Goal: Transaction & Acquisition: Purchase product/service

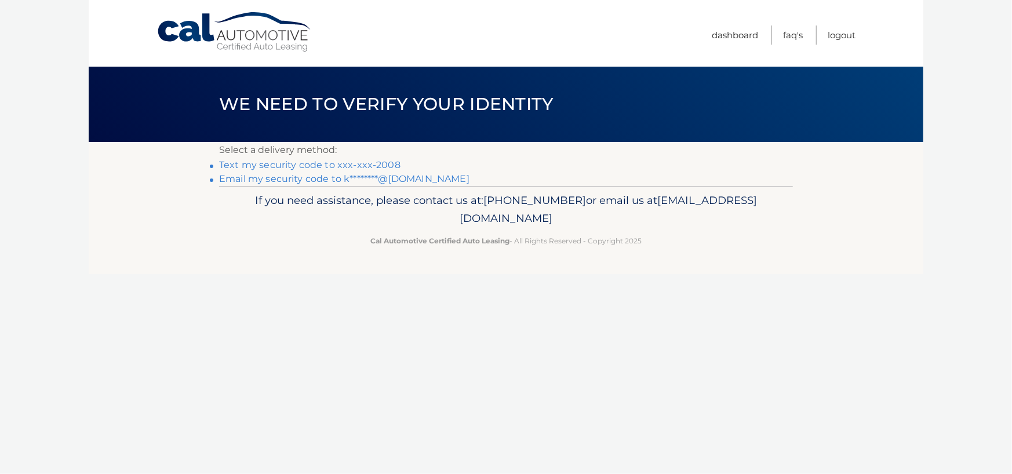
click at [360, 165] on link "Text my security code to xxx-xxx-2008" at bounding box center [309, 164] width 181 height 11
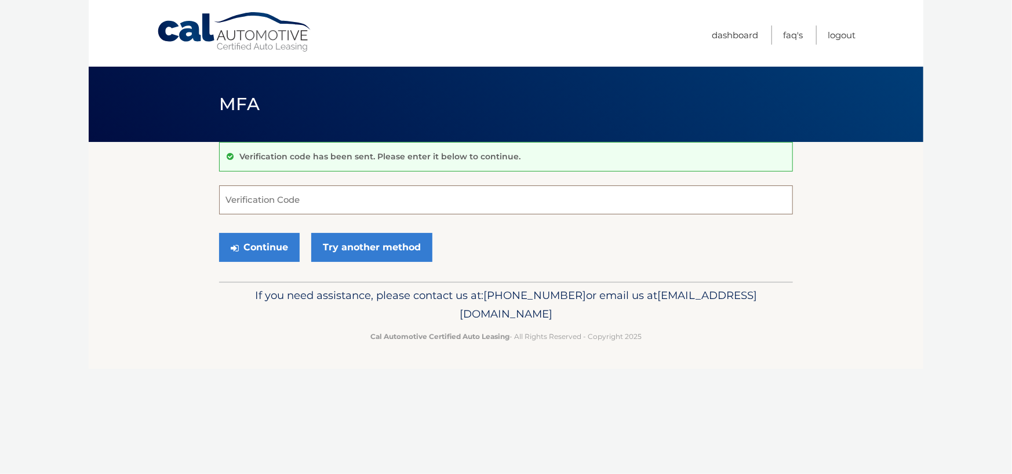
click at [391, 205] on input "Verification Code" at bounding box center [506, 200] width 574 height 29
type input "112437"
click at [219, 233] on button "Continue" at bounding box center [259, 247] width 81 height 29
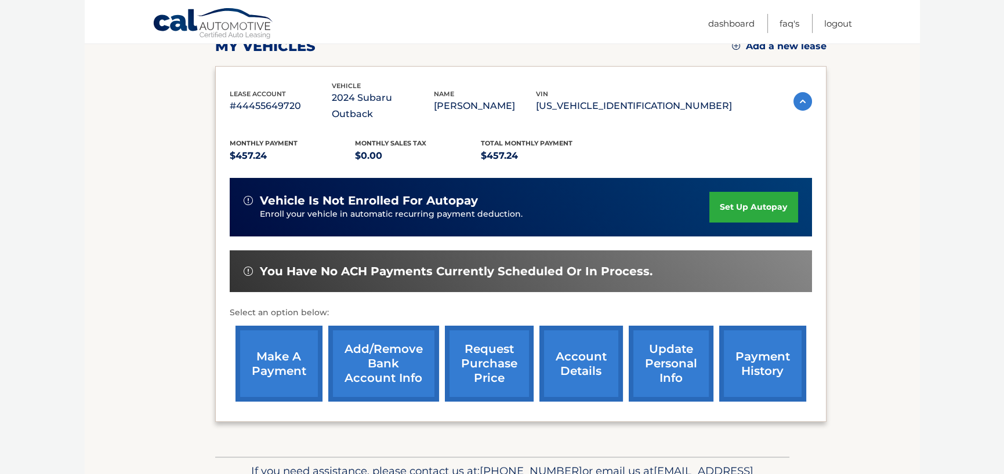
scroll to position [226, 0]
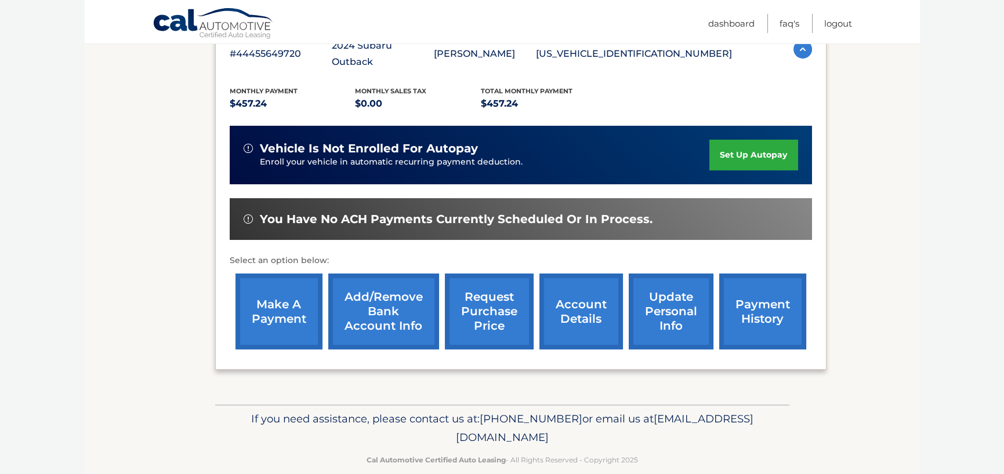
click at [297, 302] on link "make a payment" at bounding box center [278, 312] width 87 height 76
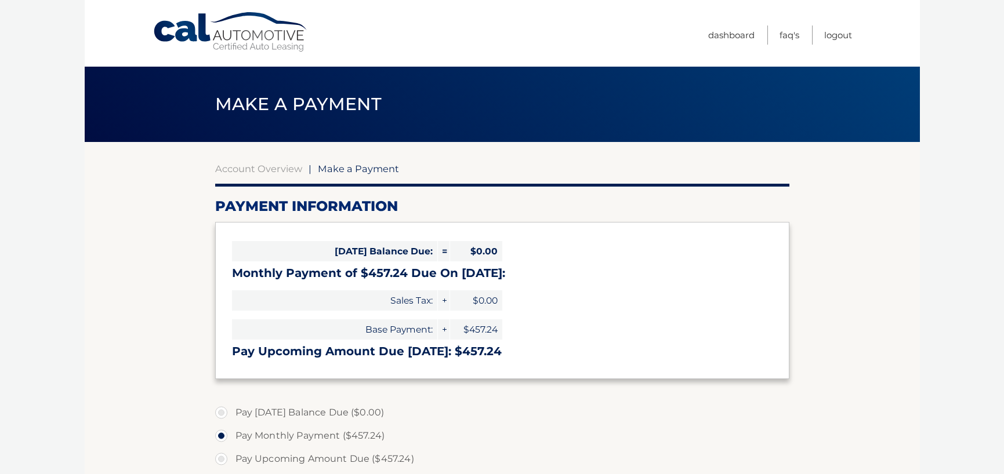
select select "MDkxMzA1MWItZDVmZC00NjVhLWExYTYtMDVlZDQ5NGM5ZGUy"
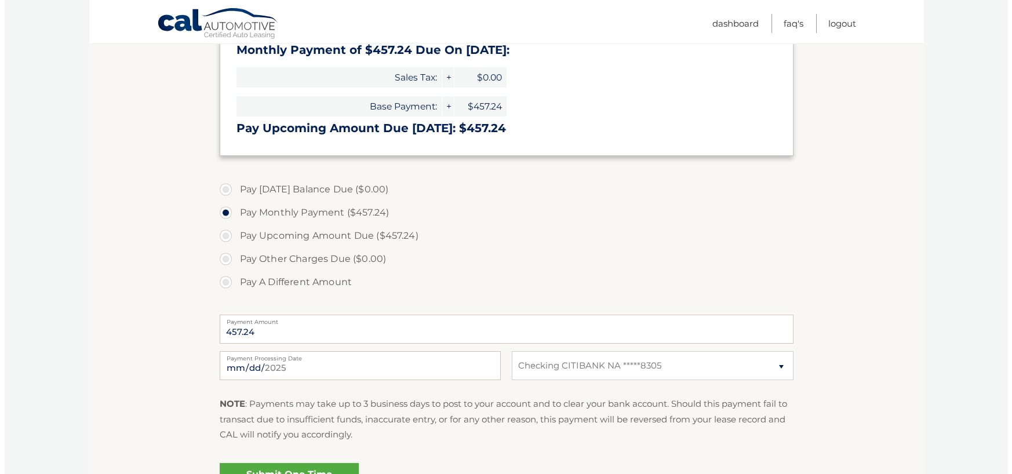
scroll to position [348, 0]
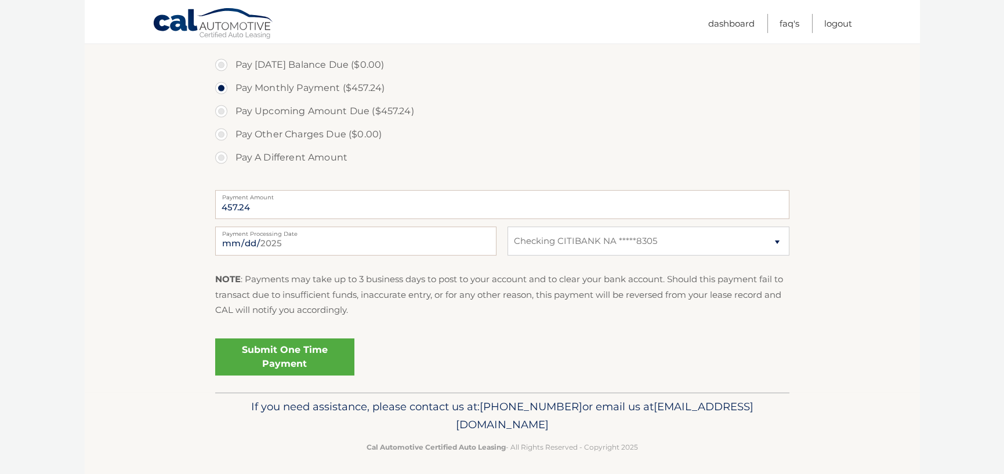
click at [273, 364] on link "Submit One Time Payment" at bounding box center [284, 357] width 139 height 37
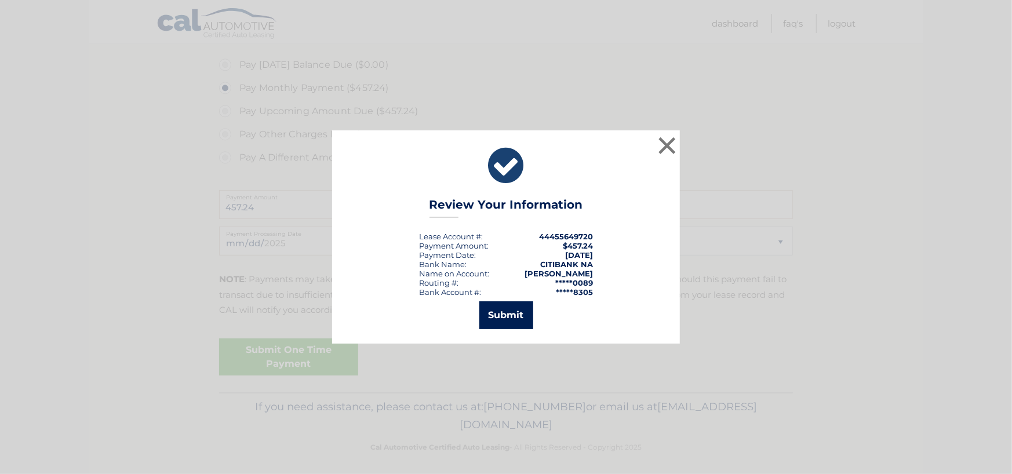
click at [510, 318] on button "Submit" at bounding box center [507, 316] width 54 height 28
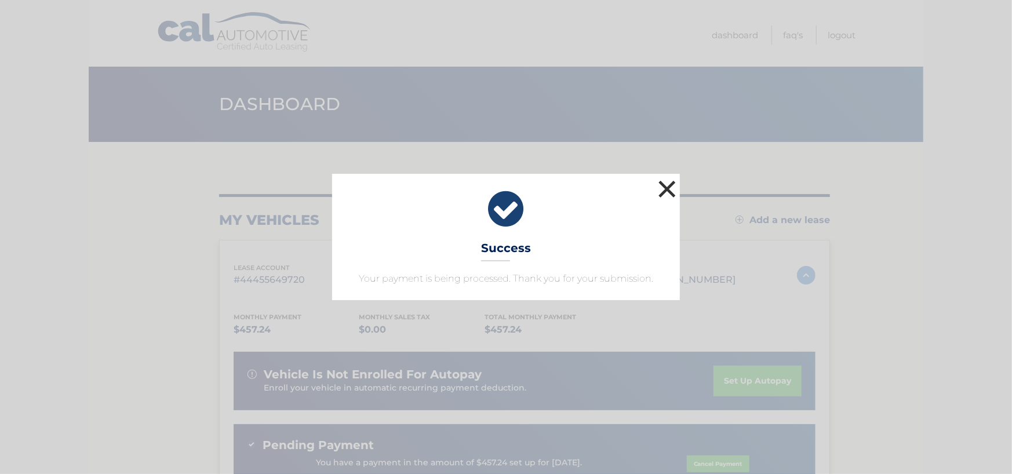
click at [670, 188] on button "×" at bounding box center [667, 188] width 23 height 23
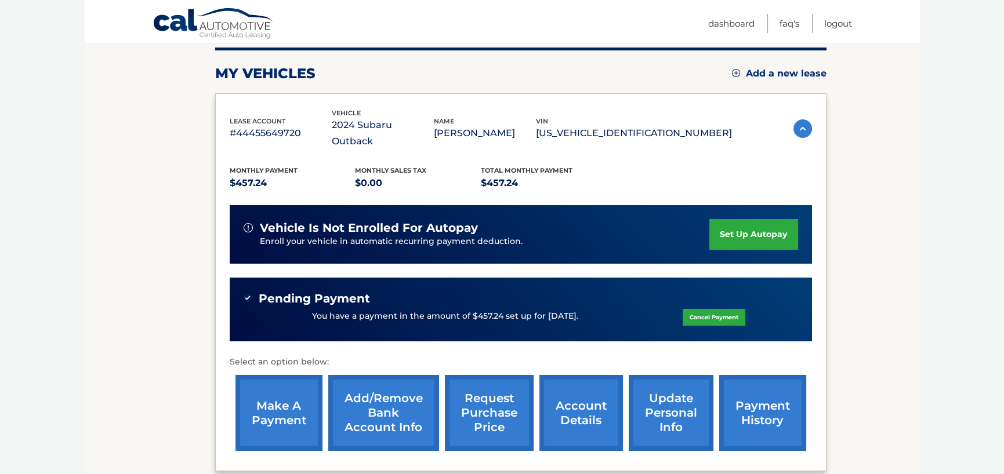
scroll to position [174, 0]
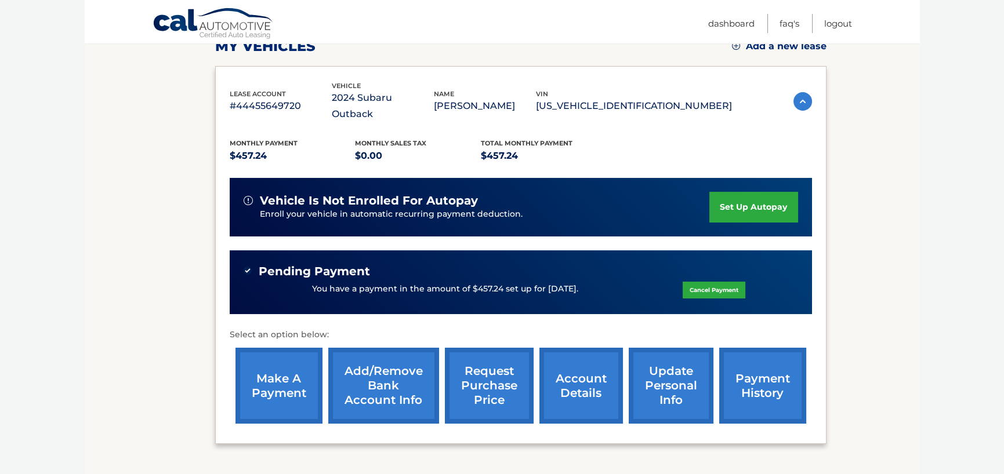
click at [728, 361] on link "payment history" at bounding box center [762, 386] width 87 height 76
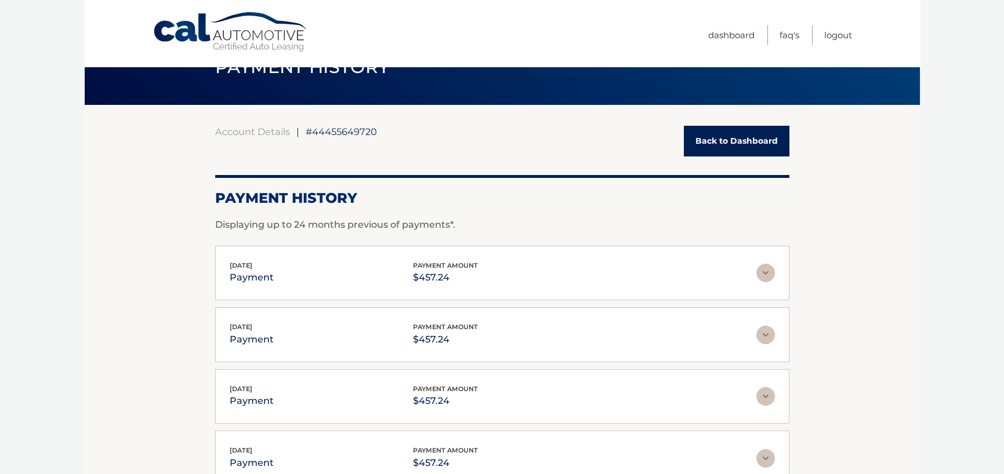
scroll to position [58, 0]
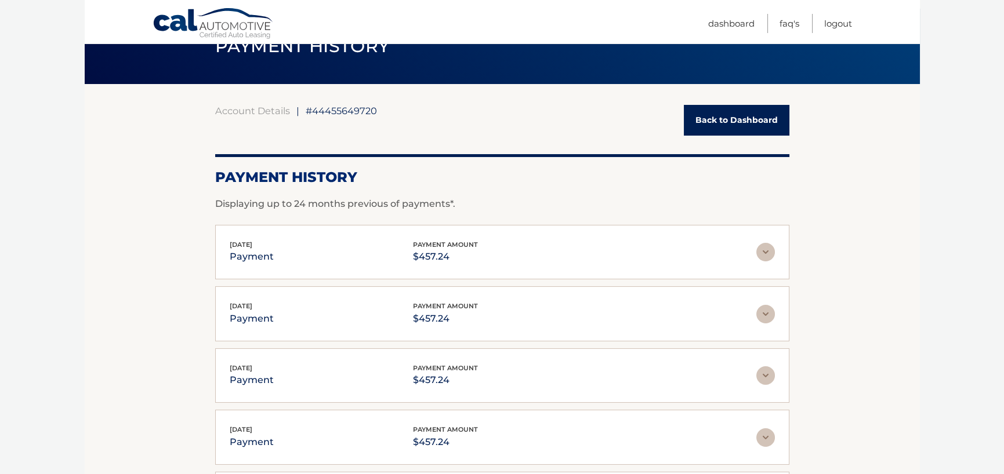
click at [767, 249] on img at bounding box center [765, 252] width 19 height 19
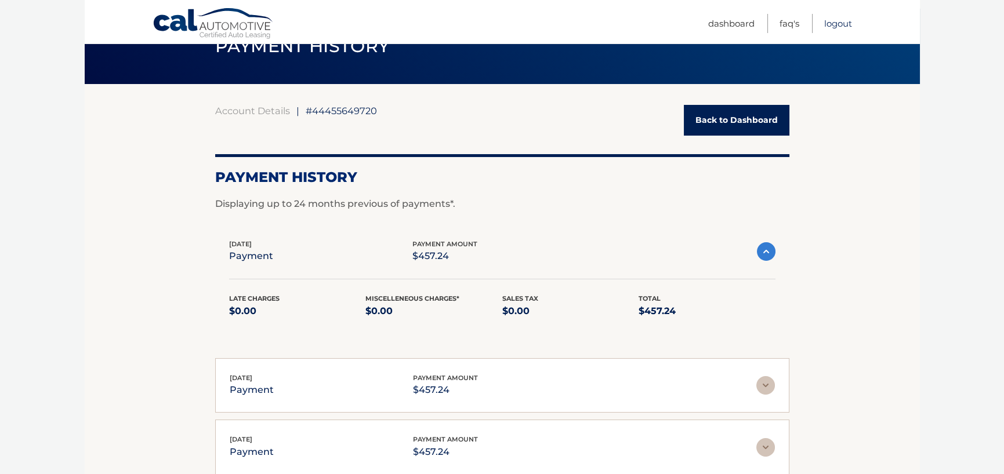
click at [832, 21] on link "Logout" at bounding box center [838, 23] width 28 height 19
